Goal: Find specific page/section: Find specific page/section

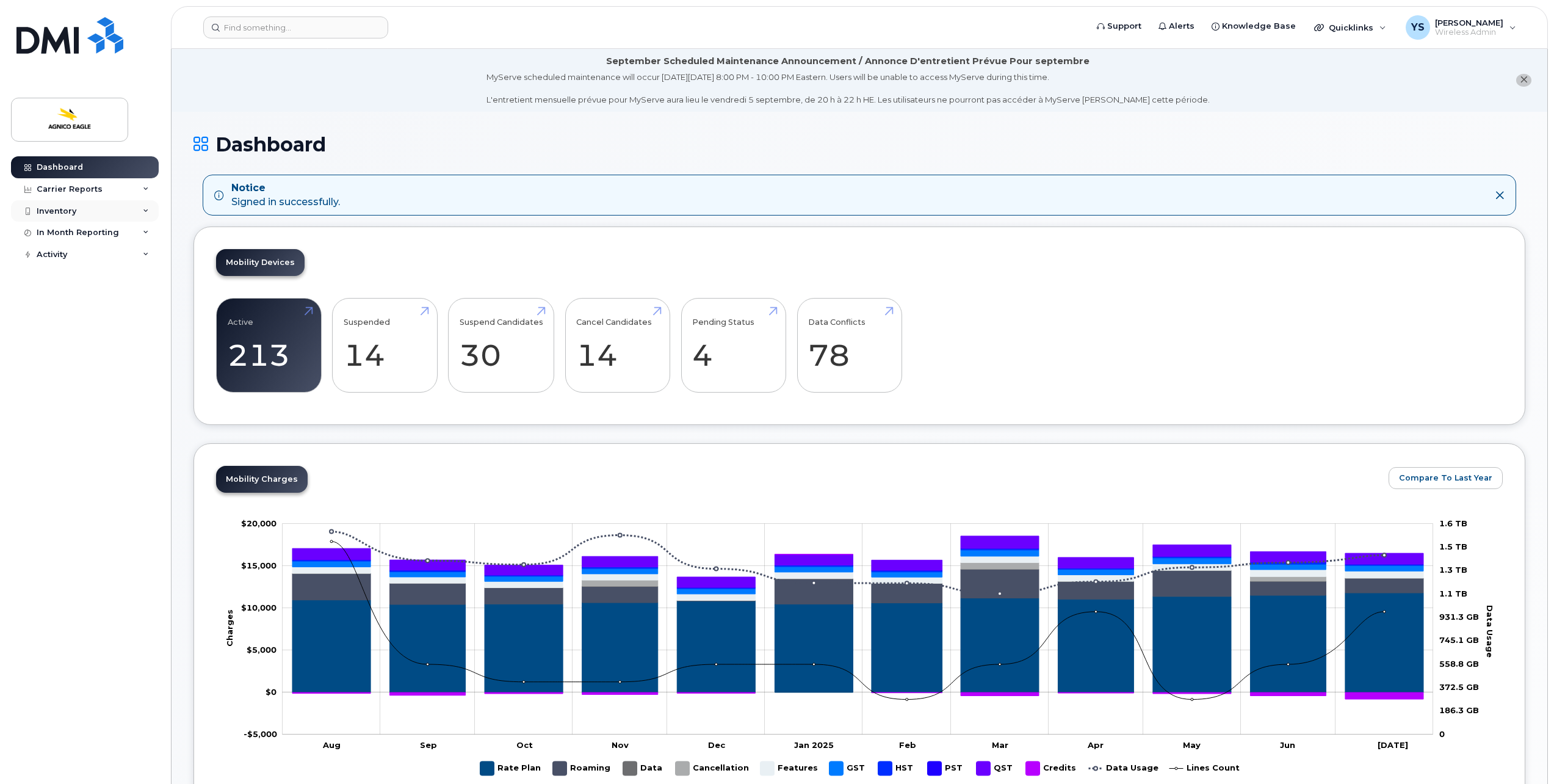
click at [80, 204] on div "Inventory" at bounding box center [84, 211] width 148 height 22
click at [92, 234] on div "Mobility Devices" at bounding box center [77, 233] width 69 height 11
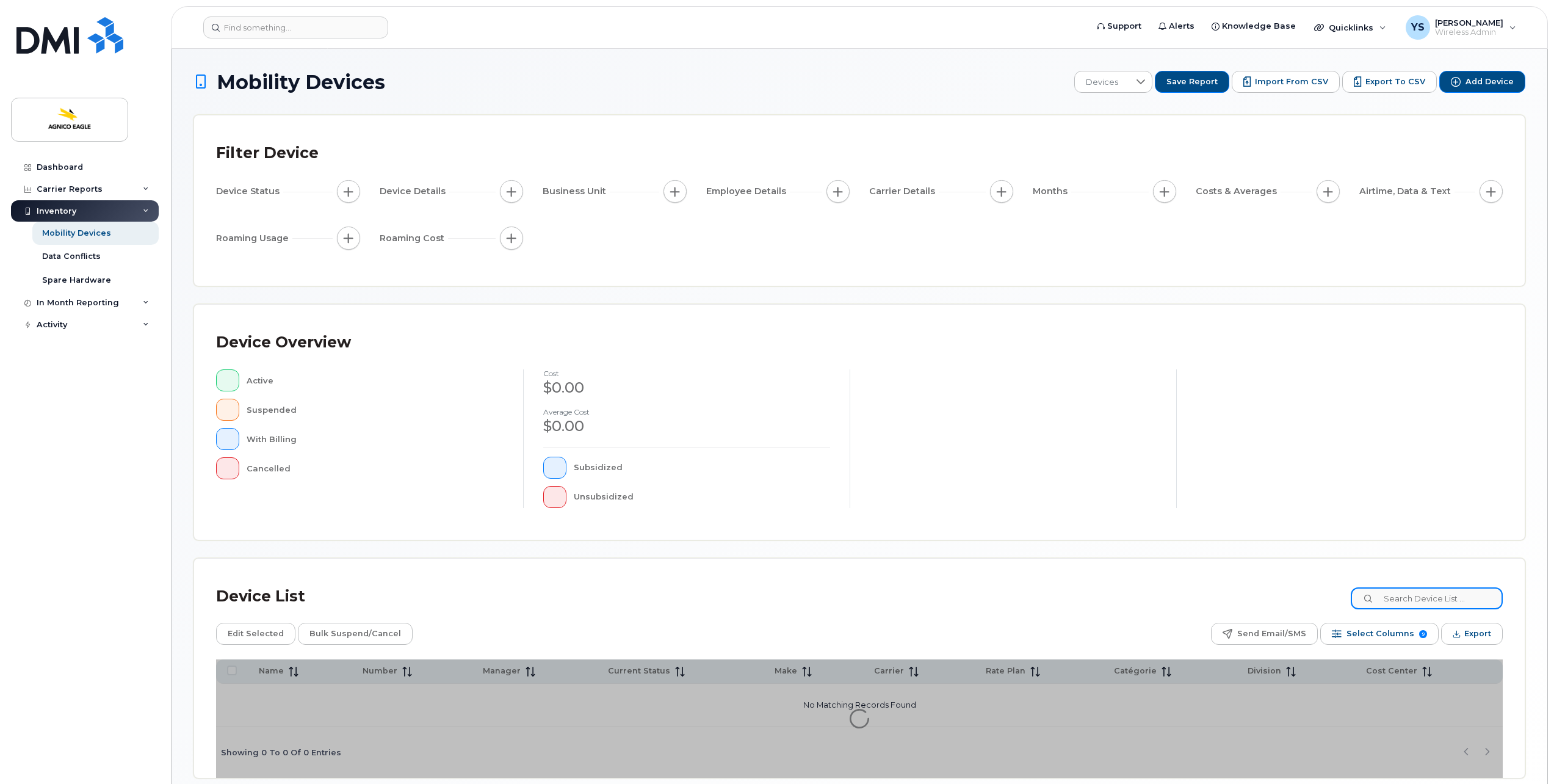
click at [1442, 593] on input at bounding box center [1427, 597] width 152 height 22
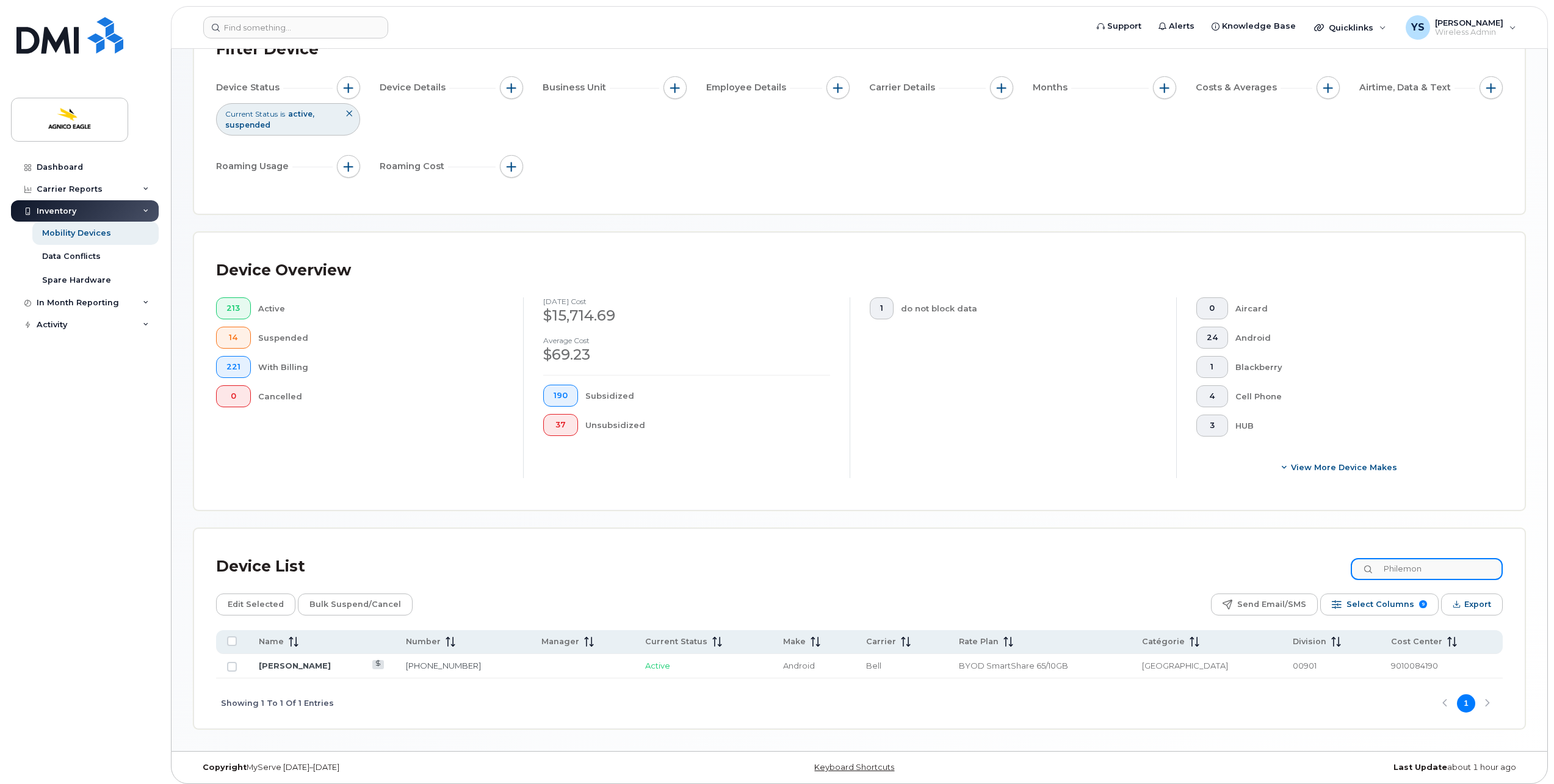
scroll to position [107, 0]
type input "Philemon"
click at [278, 657] on link "[PERSON_NAME]" at bounding box center [294, 661] width 72 height 10
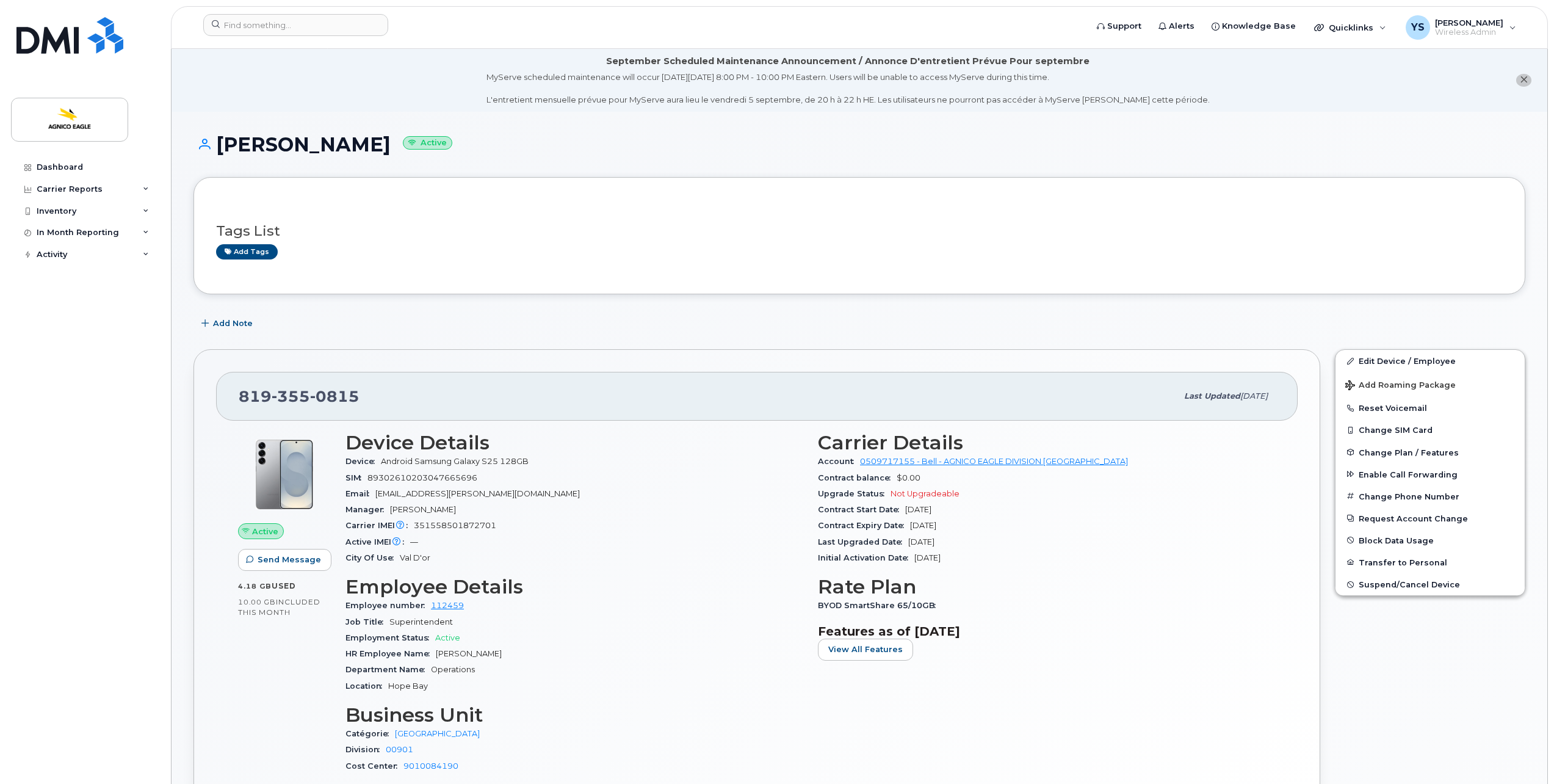
click at [460, 478] on span "89302610203047665696" at bounding box center [422, 477] width 110 height 9
copy span "89302610203047665696"
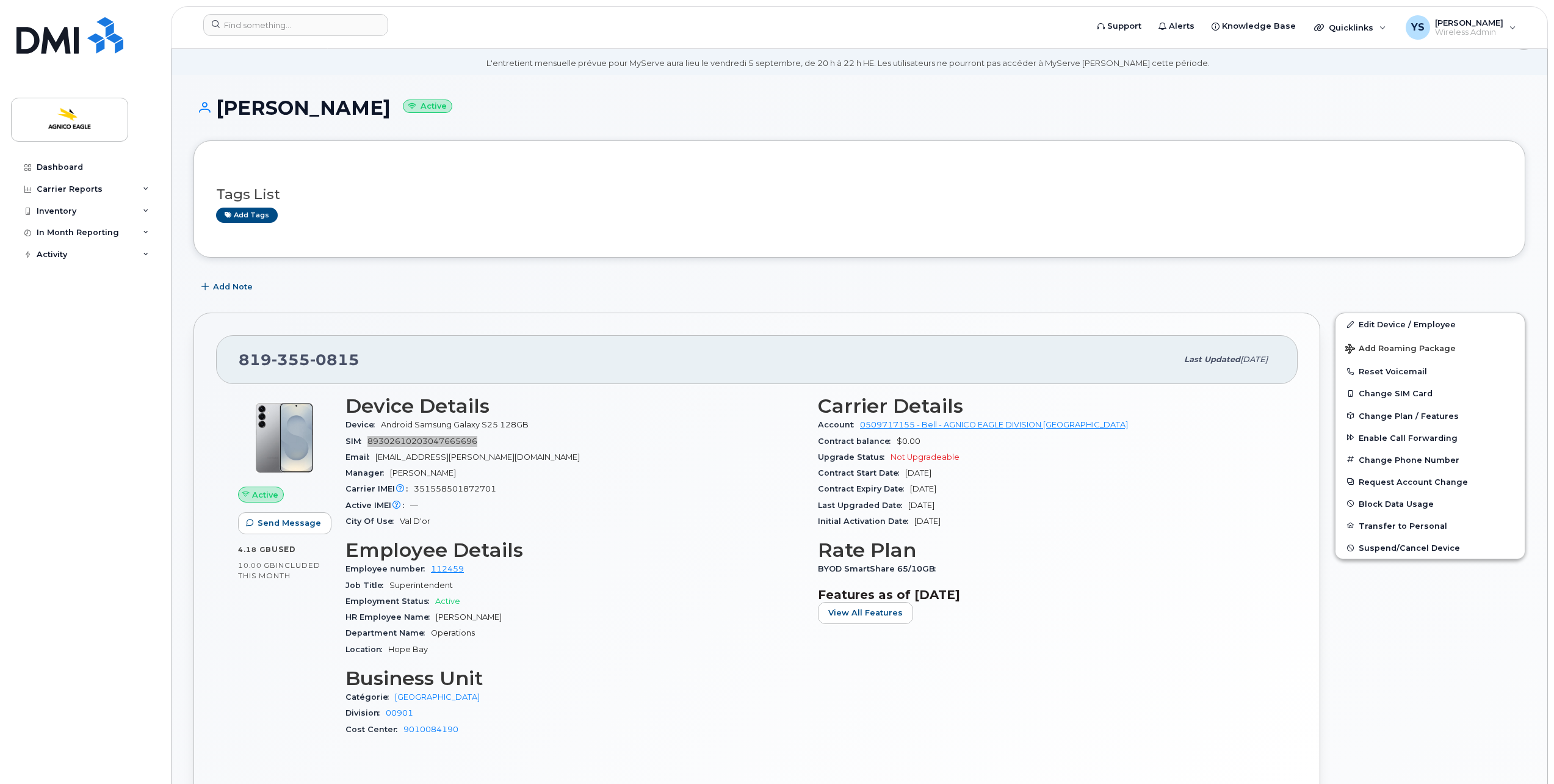
scroll to position [61, 0]
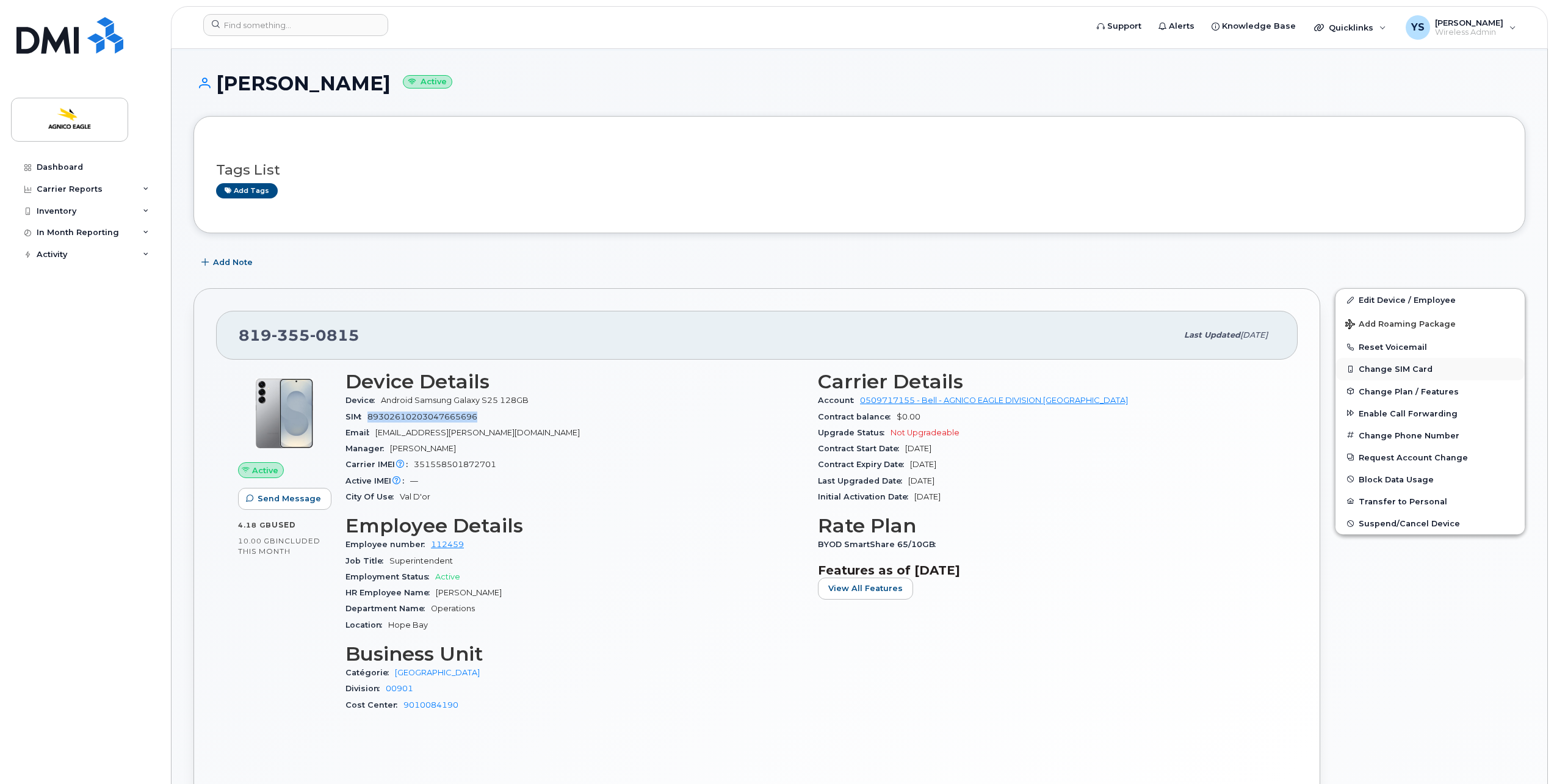
click at [1400, 369] on button "Change SIM Card" at bounding box center [1430, 368] width 189 height 22
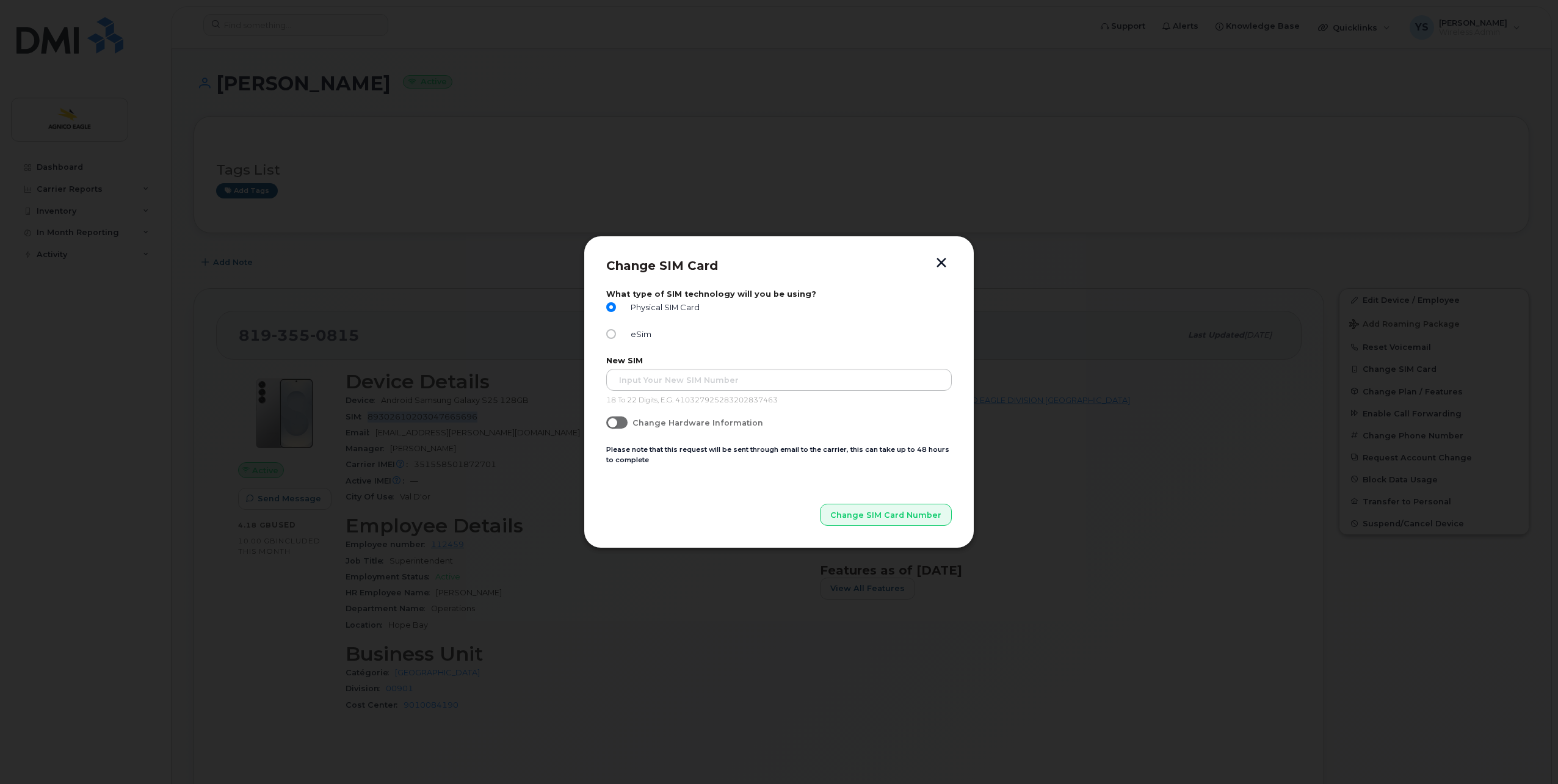
click at [939, 263] on button "button" at bounding box center [941, 264] width 19 height 12
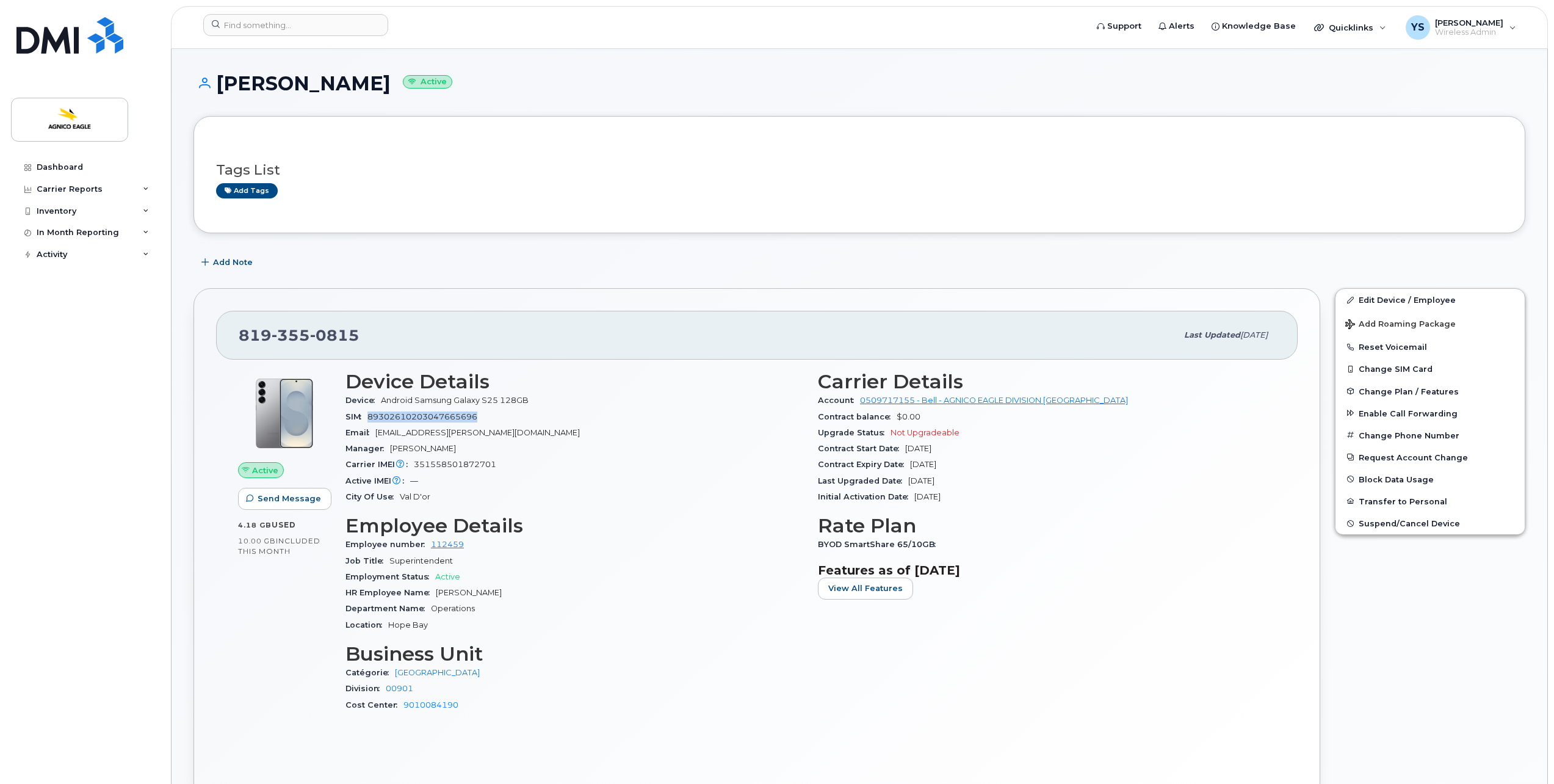
click at [464, 414] on span "89302610203047665696" at bounding box center [422, 417] width 110 height 9
click at [465, 414] on span "89302610203047665696" at bounding box center [422, 417] width 110 height 9
click at [465, 414] on span "89302610203047665696" at bounding box center [422, 417] width 110 height 9
copy span "89302610203047665696"
